Goal: Communication & Community: Answer question/provide support

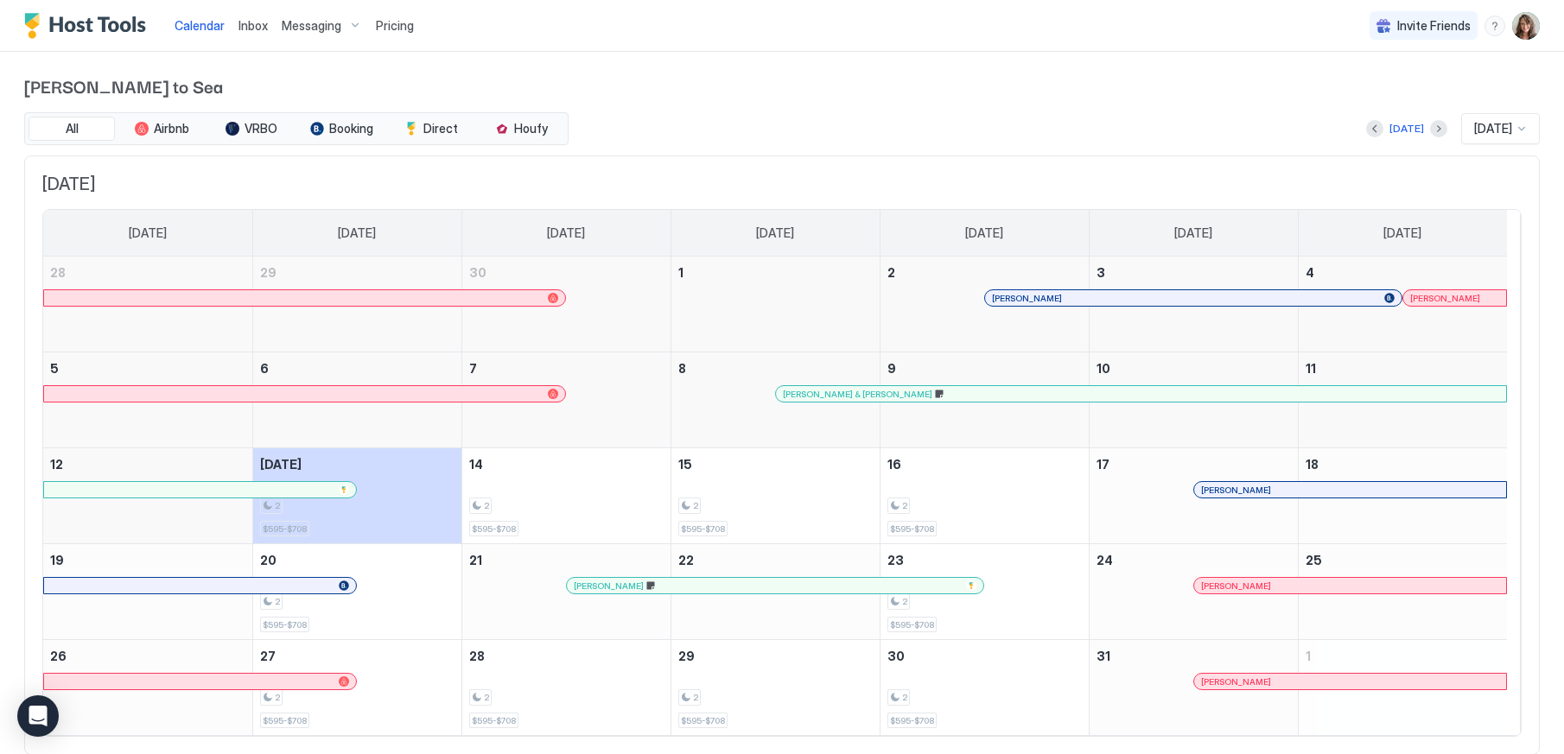
click at [617, 586] on div "[PERSON_NAME]" at bounding box center [766, 586] width 385 height 11
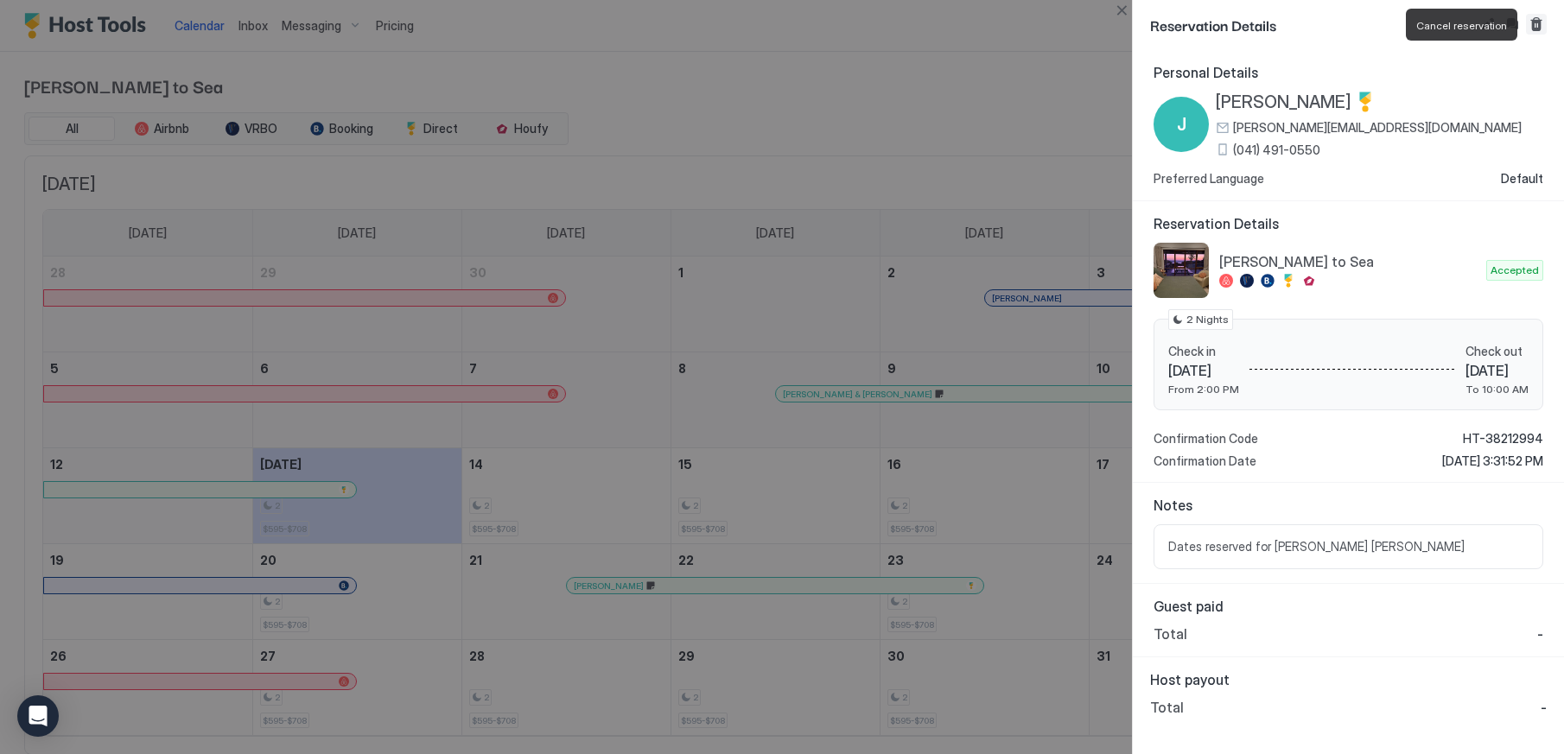
click at [1538, 22] on button "Cancel reservation" at bounding box center [1536, 24] width 21 height 21
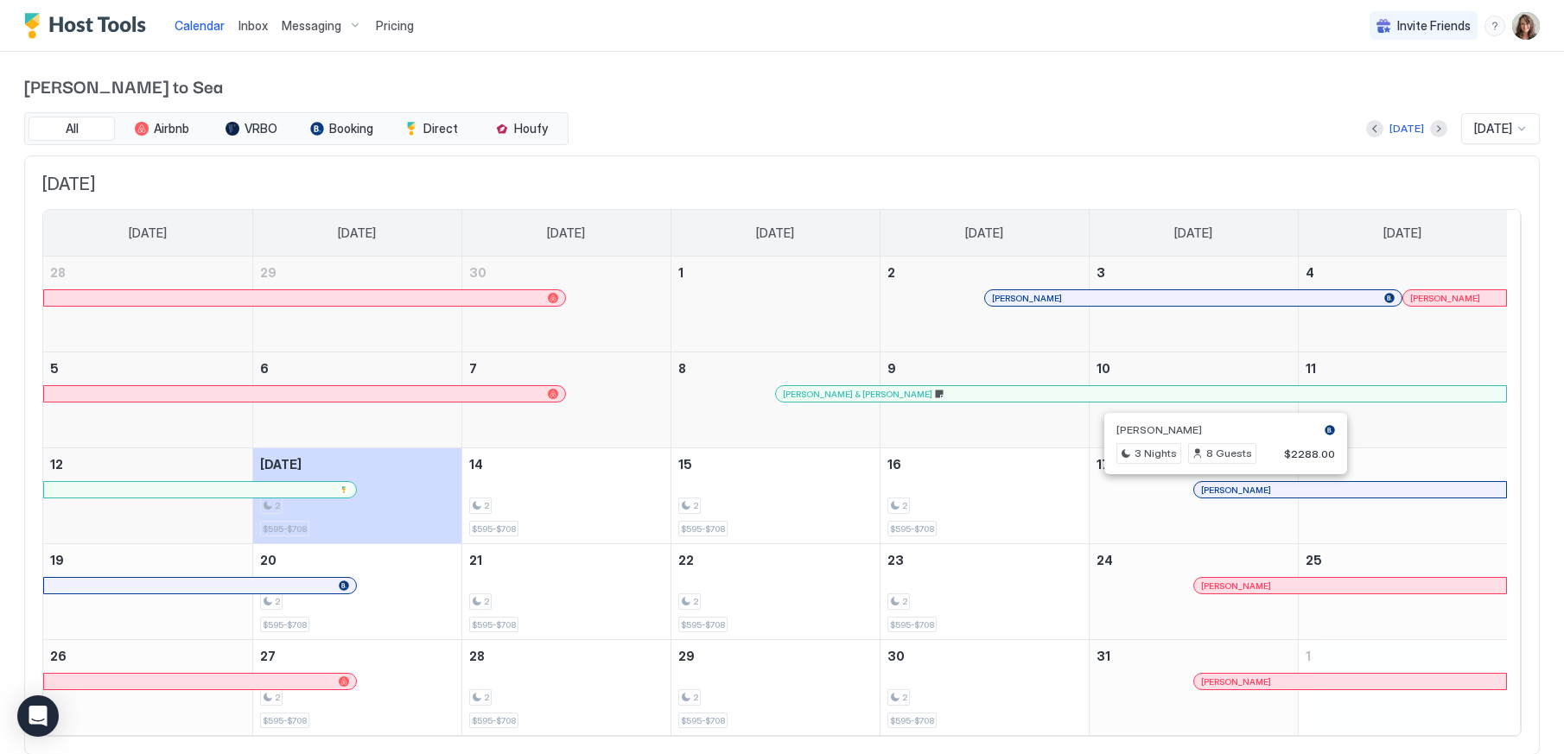
click at [1219, 492] on div at bounding box center [1219, 490] width 14 height 14
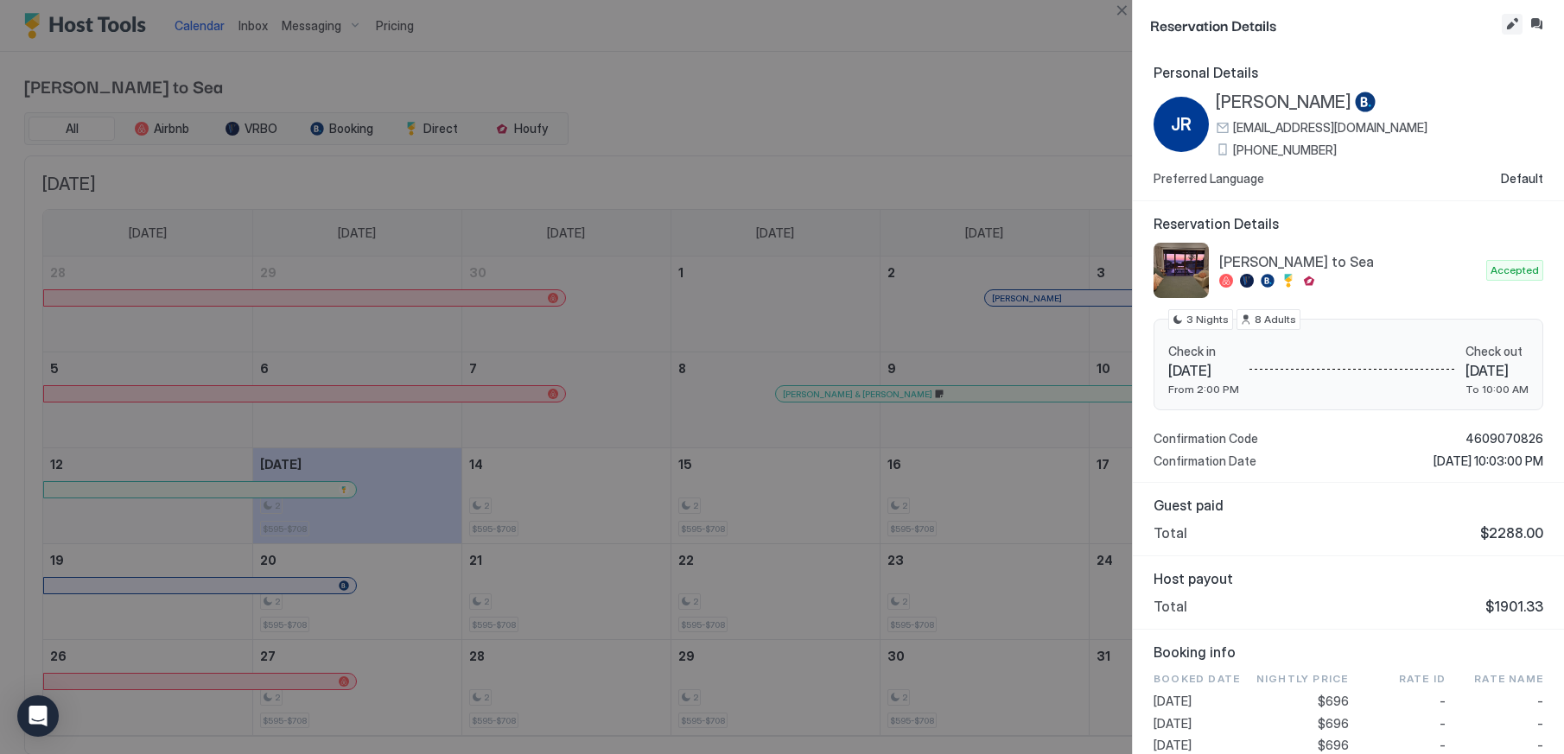
click at [1510, 19] on button "Edit reservation" at bounding box center [1512, 24] width 21 height 21
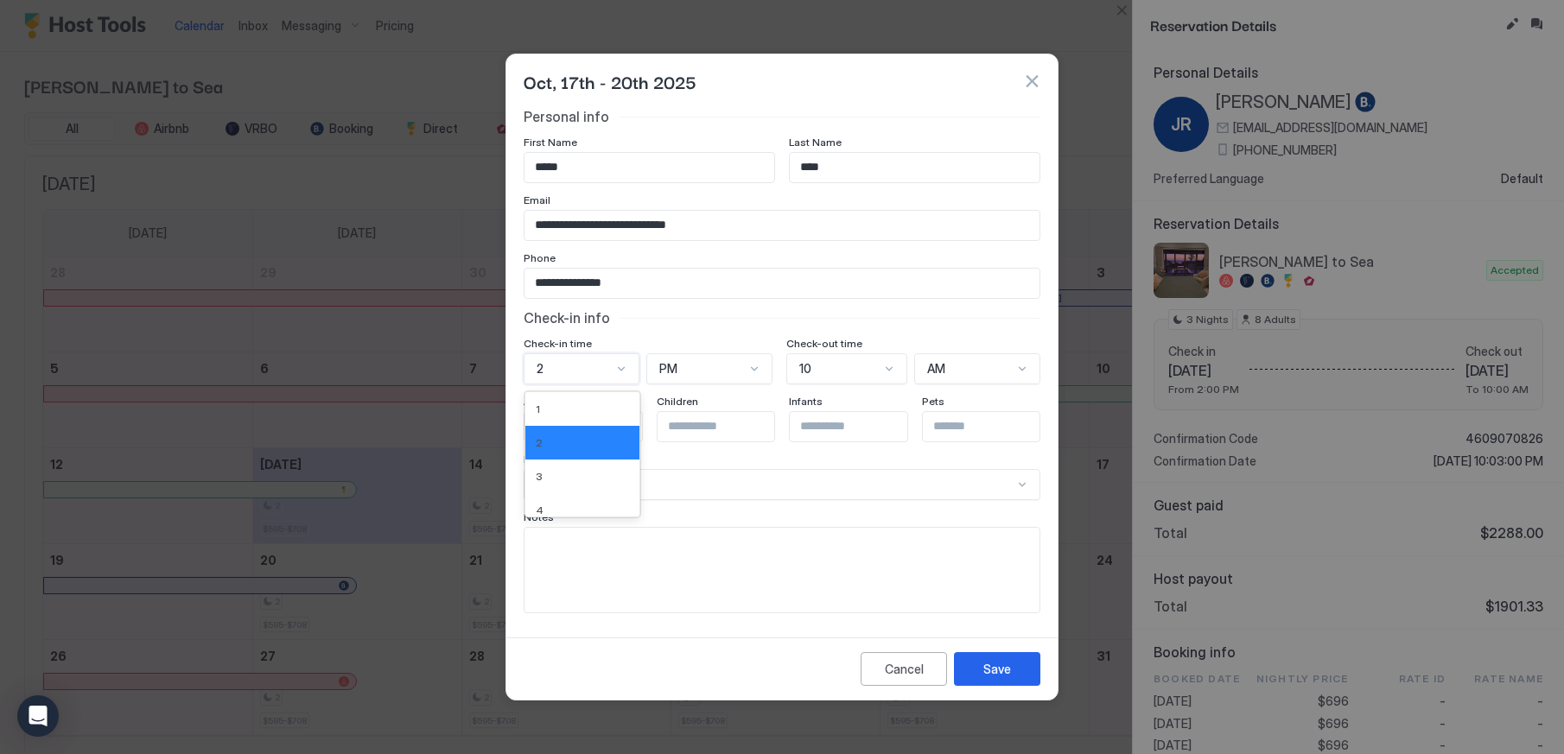
click at [620, 363] on div at bounding box center [621, 369] width 14 height 14
click at [572, 476] on div "10" at bounding box center [582, 477] width 93 height 13
click at [736, 372] on div "PM" at bounding box center [705, 369] width 85 height 16
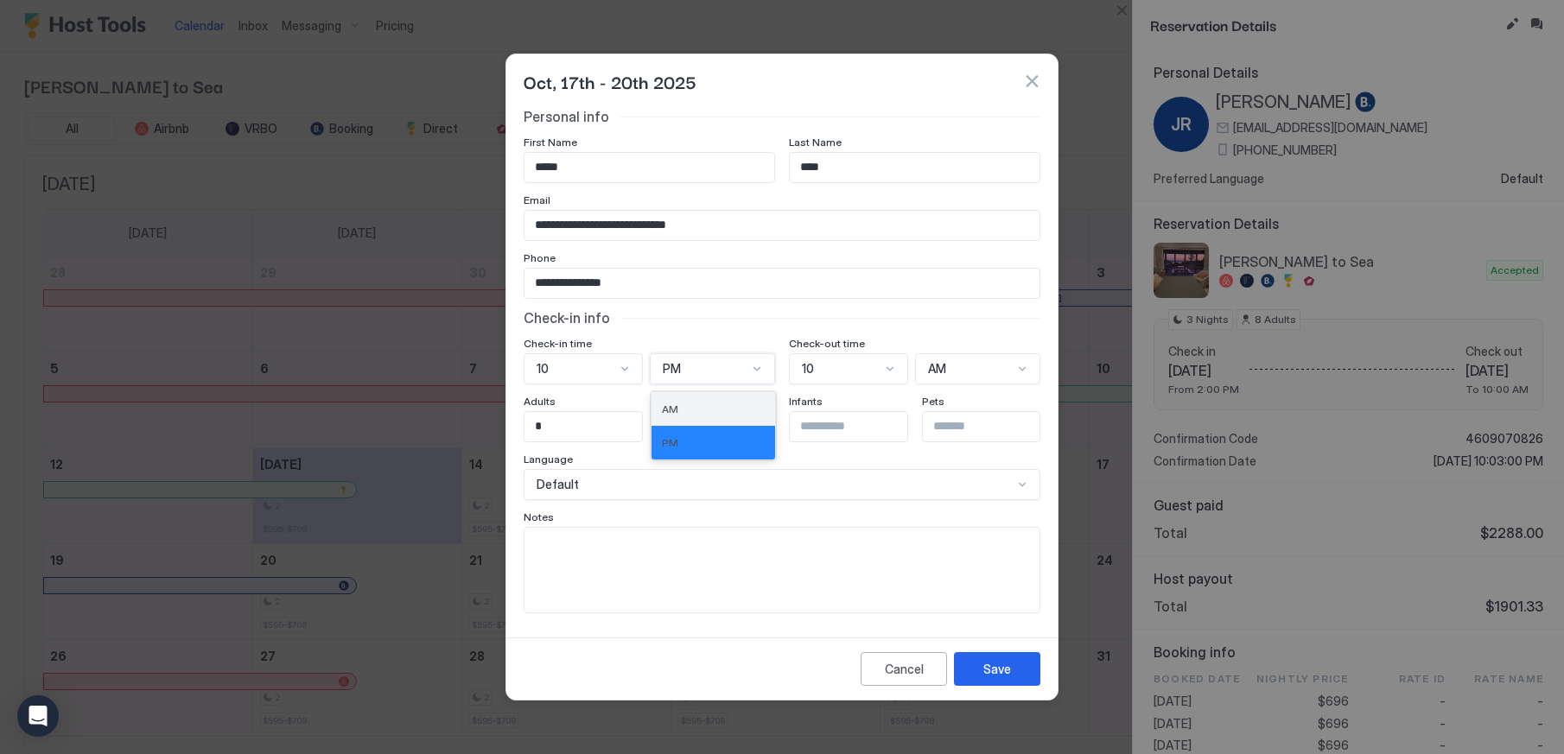
click at [713, 410] on div "AM" at bounding box center [713, 409] width 103 height 13
click at [1000, 664] on div "Save" at bounding box center [997, 669] width 28 height 18
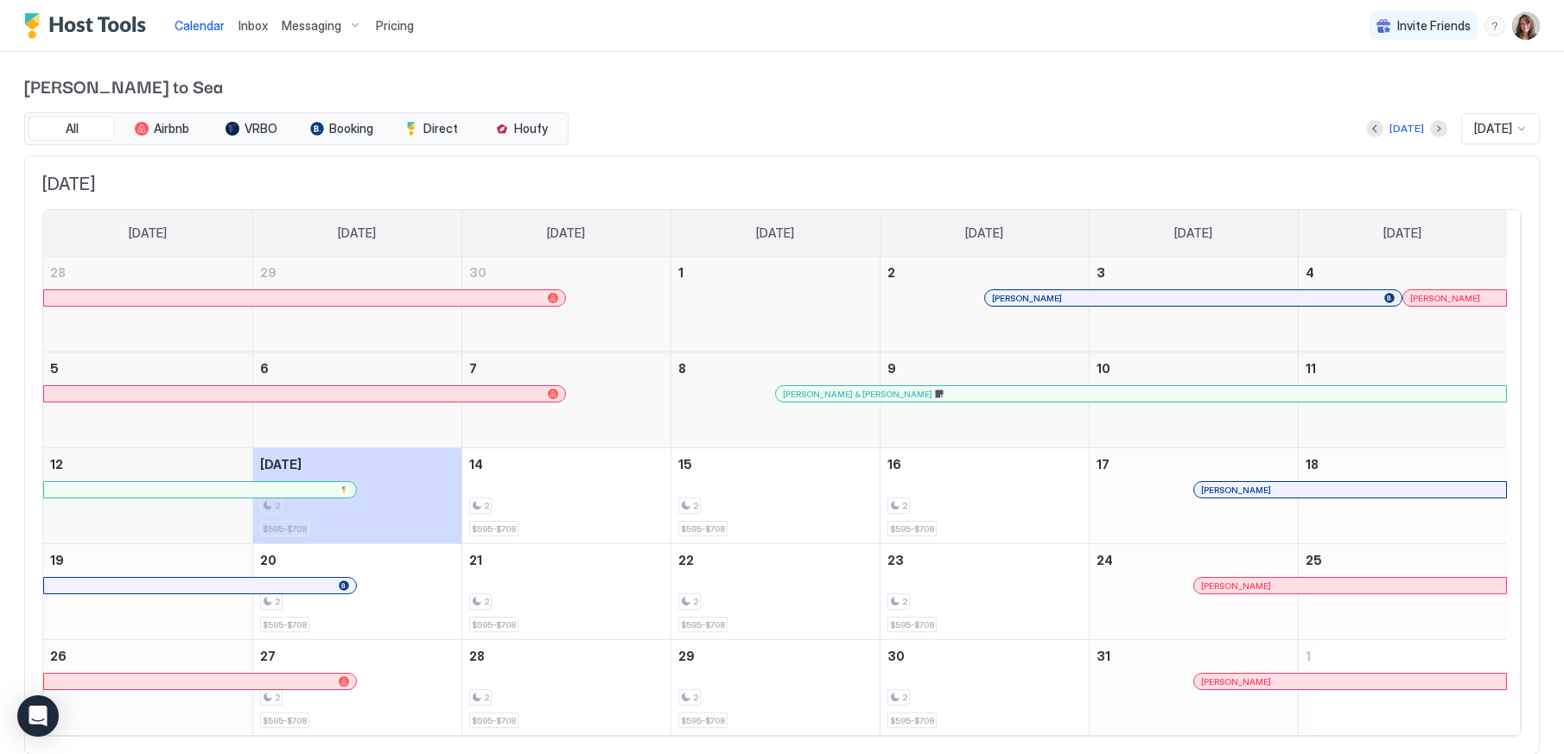
click at [276, 588] on div at bounding box center [276, 586] width 14 height 14
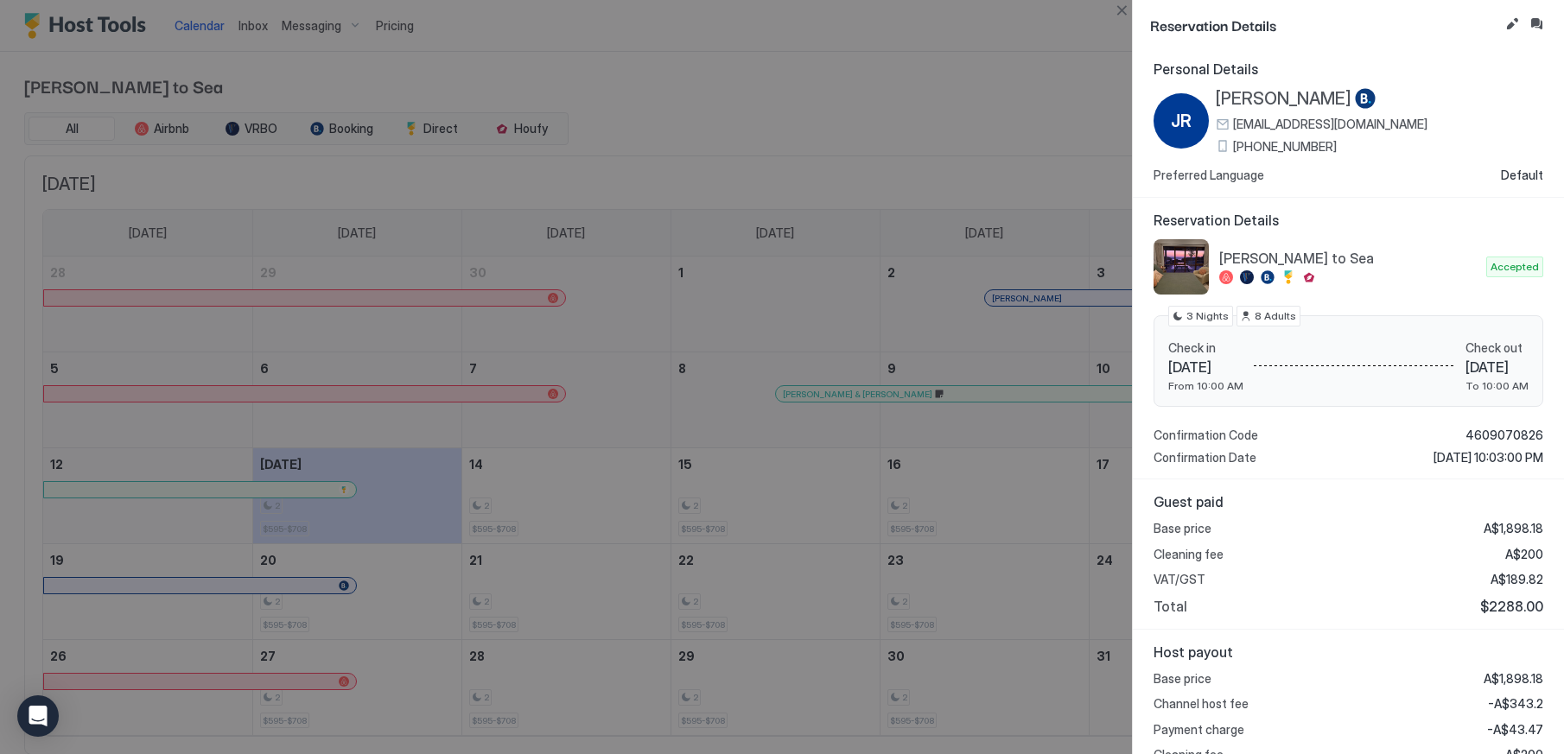
scroll to position [0, 0]
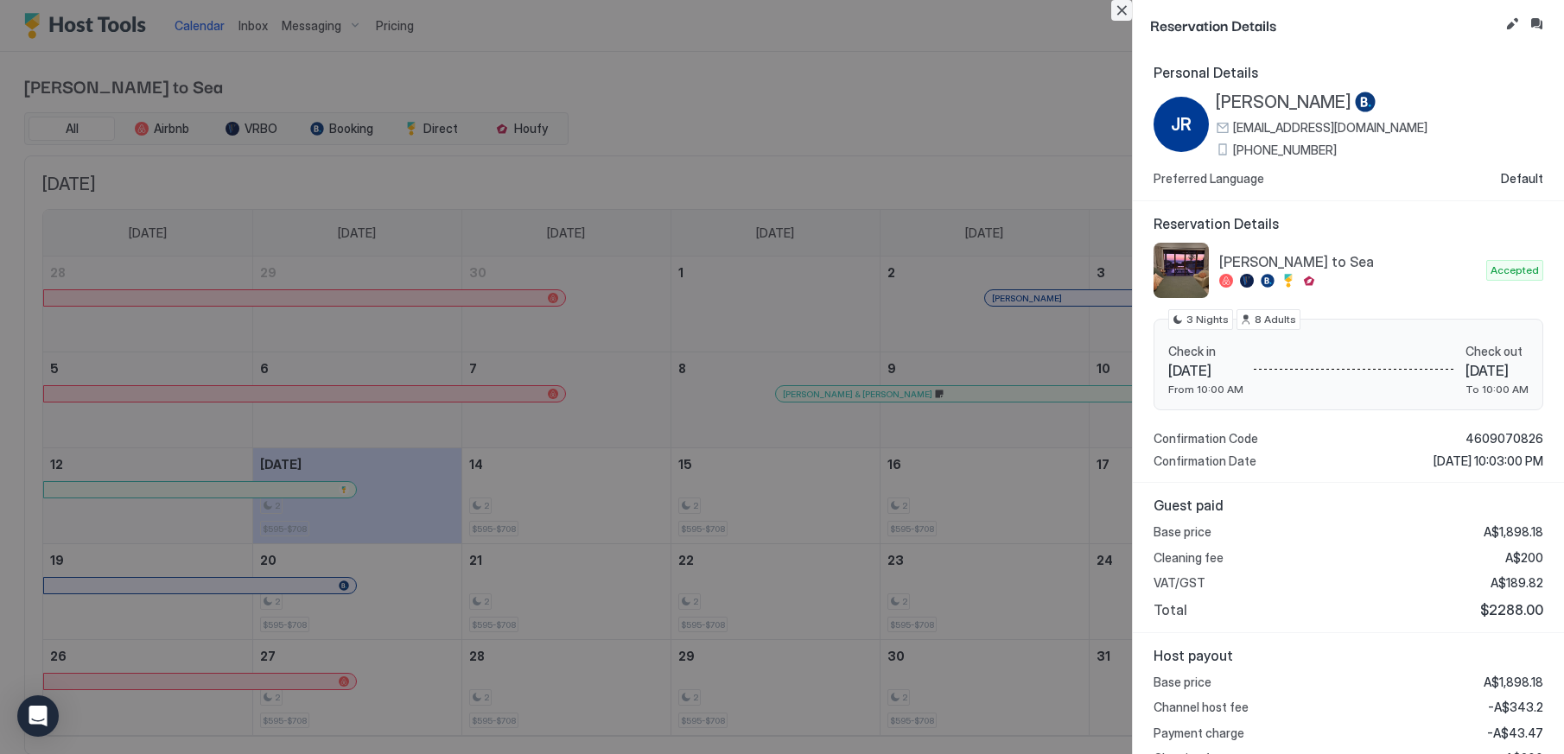
click at [1123, 10] on button "Close" at bounding box center [1121, 10] width 21 height 21
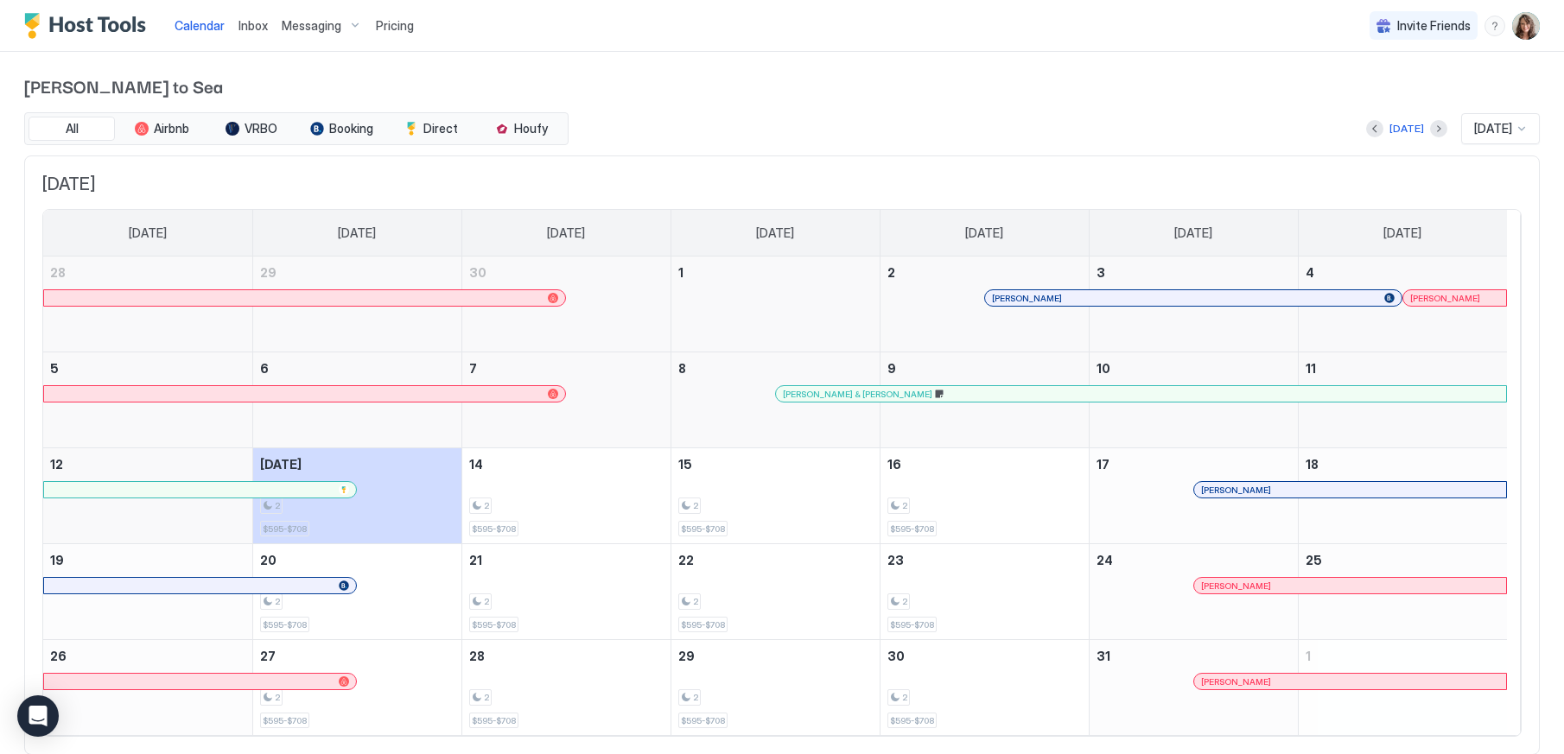
click at [285, 18] on span "Messaging" at bounding box center [312, 26] width 60 height 16
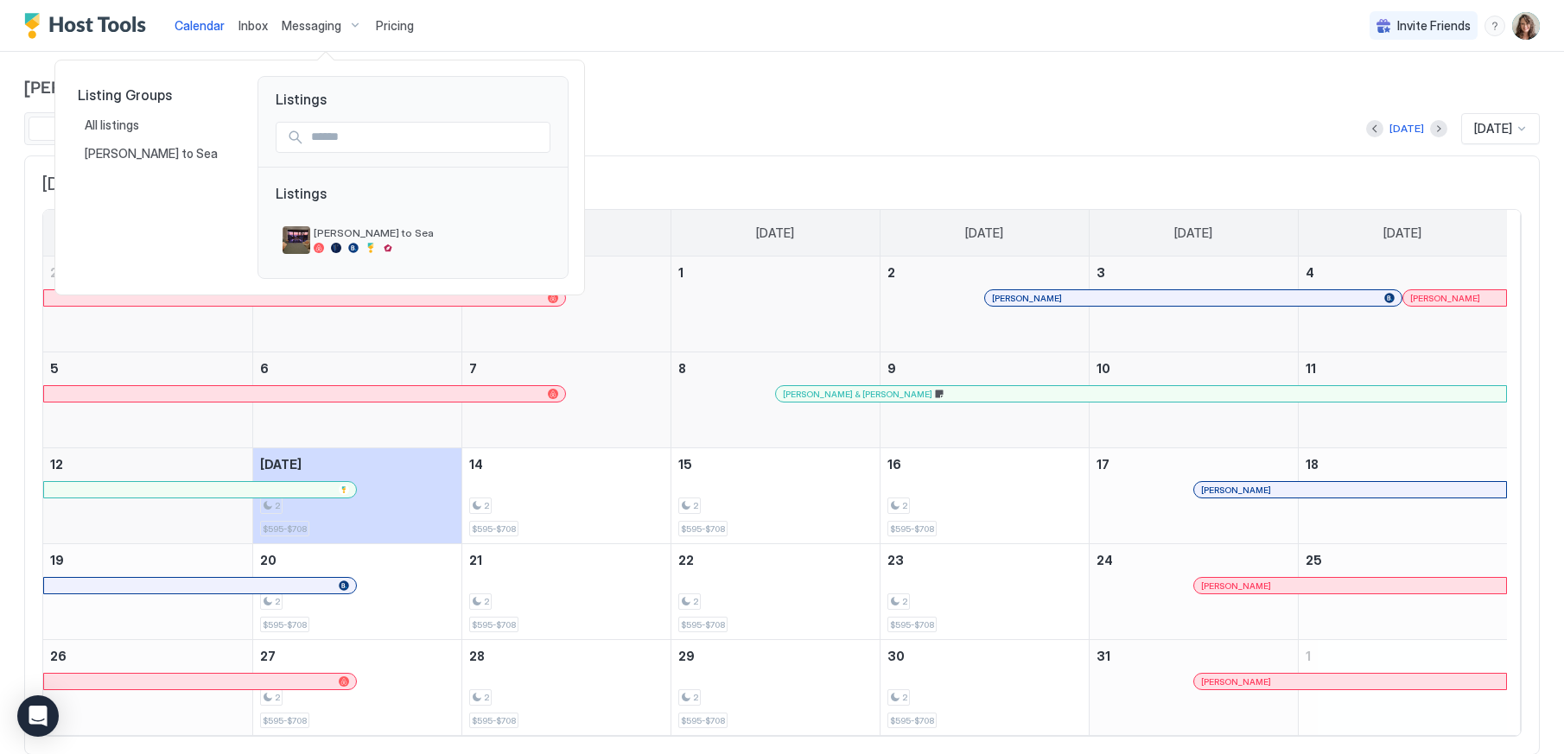
click at [712, 49] on div at bounding box center [782, 377] width 1564 height 754
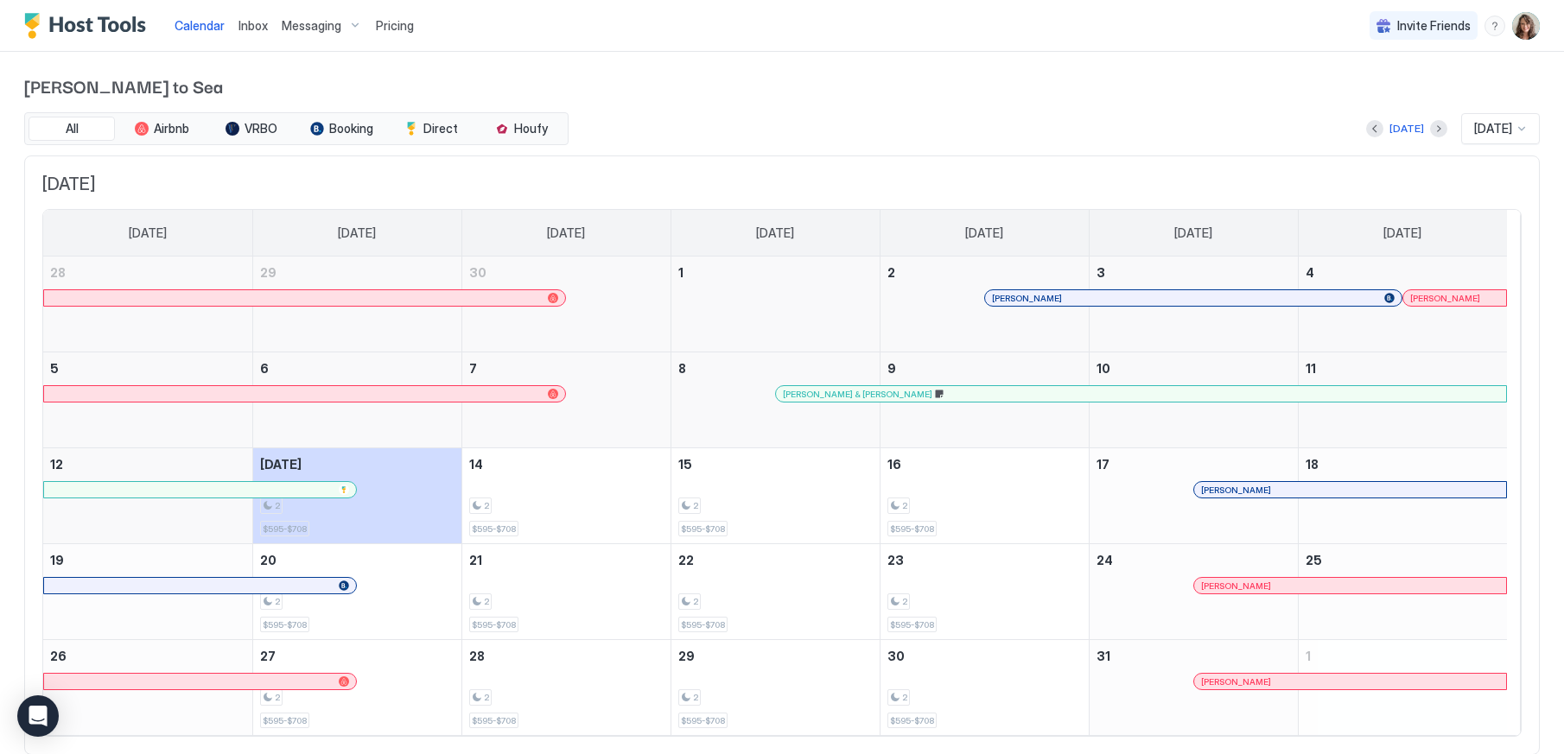
click at [258, 28] on span "Inbox" at bounding box center [252, 25] width 29 height 15
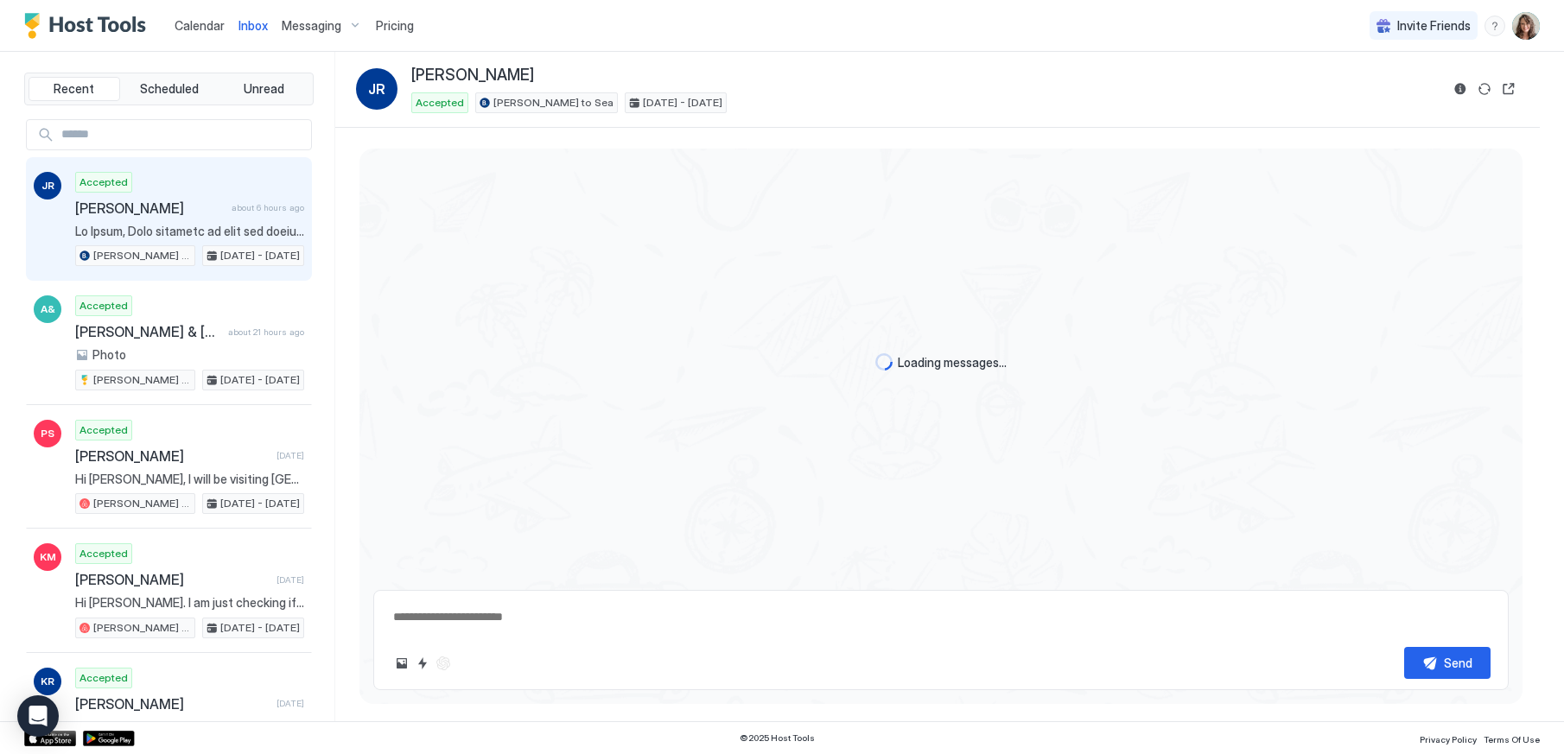
scroll to position [1301, 0]
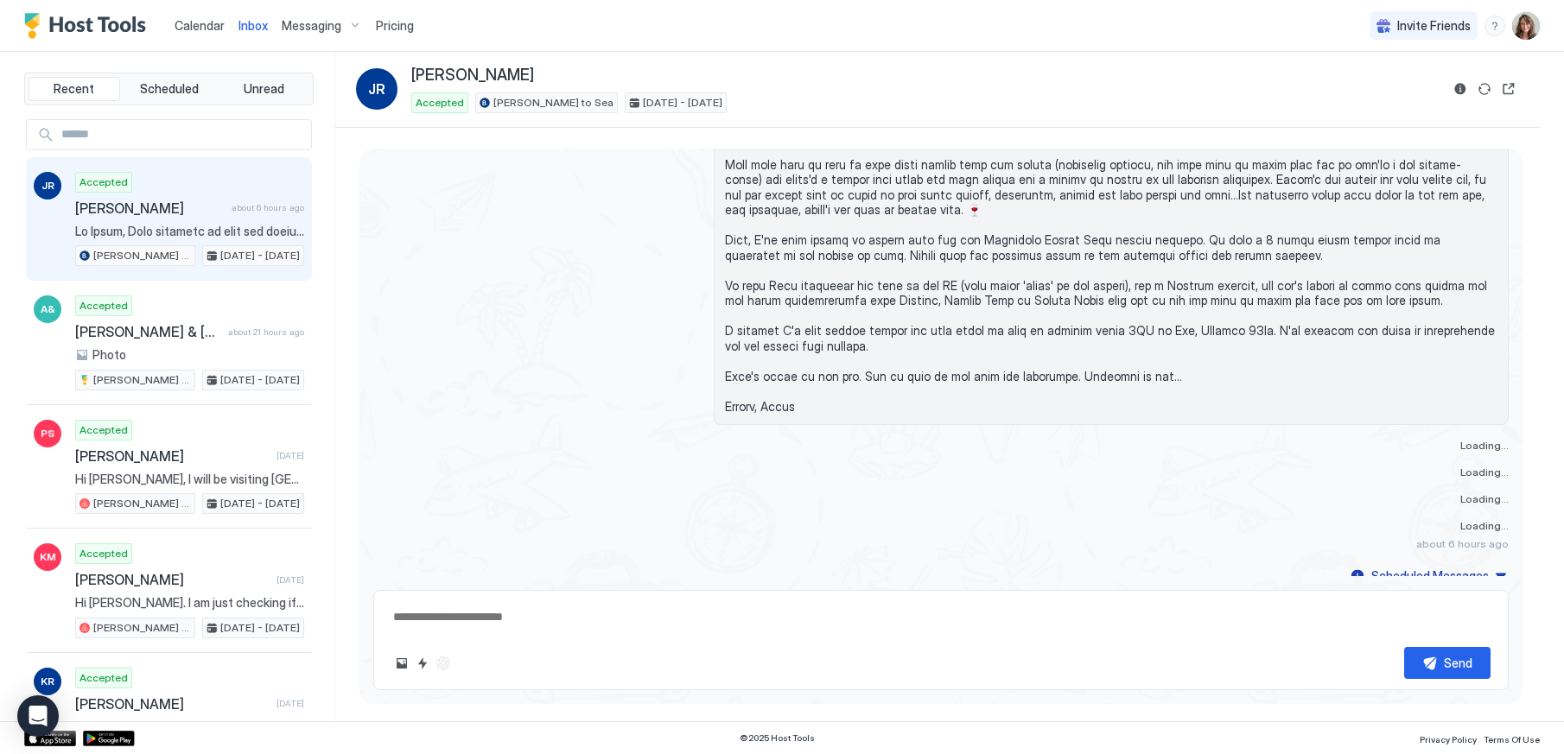
click at [167, 212] on span "[PERSON_NAME]" at bounding box center [149, 208] width 149 height 17
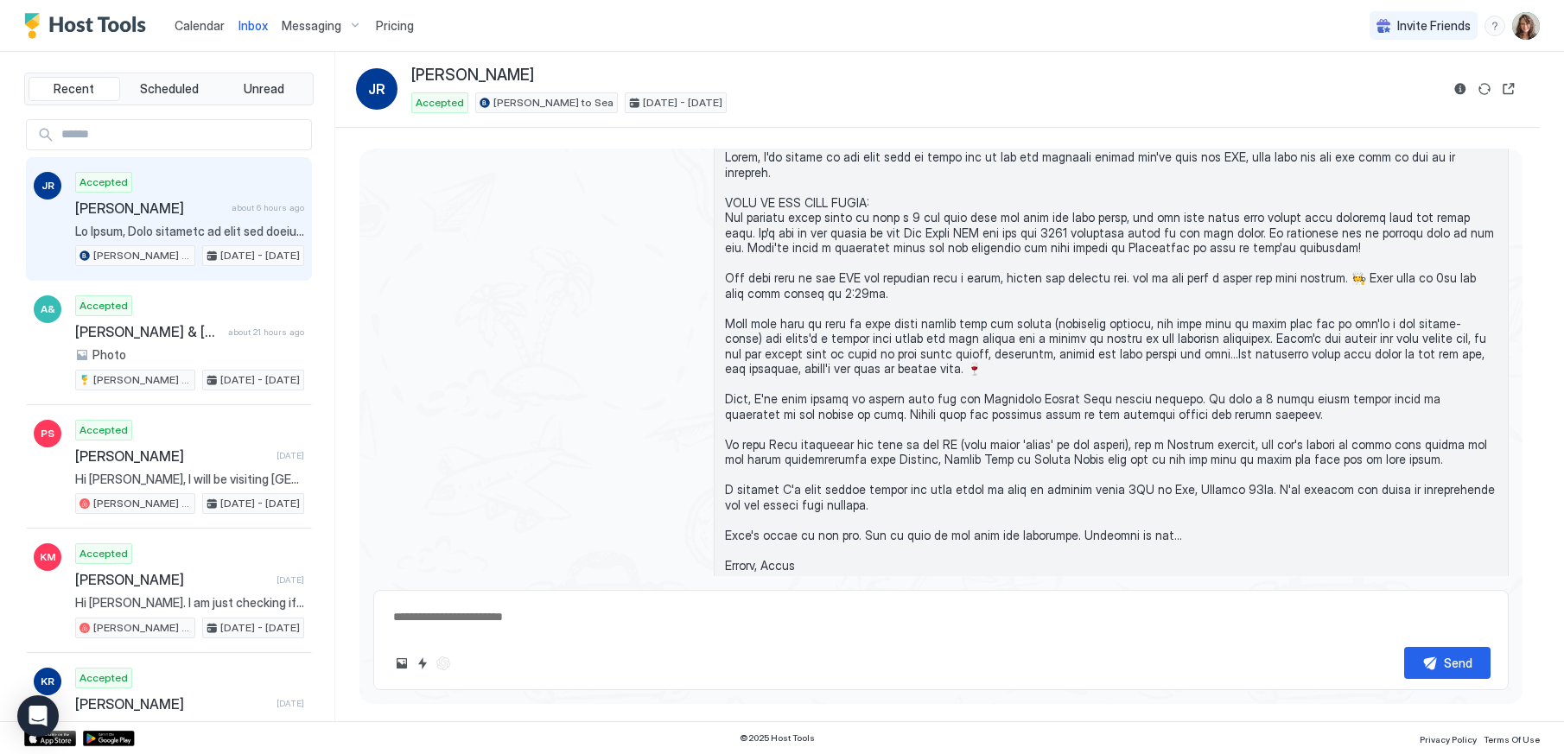
scroll to position [2289, 0]
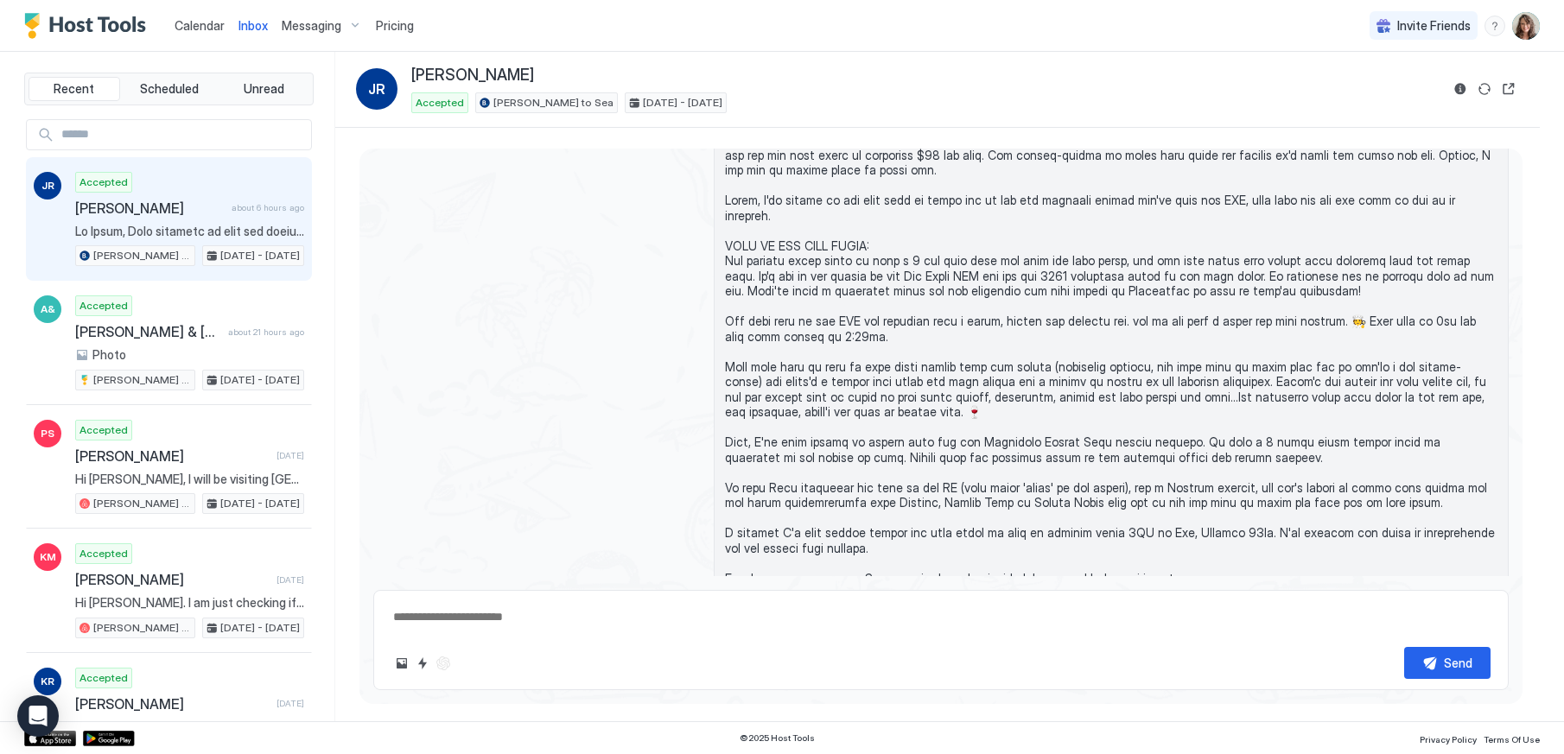
type textarea "*"
